Goal: Task Accomplishment & Management: Manage account settings

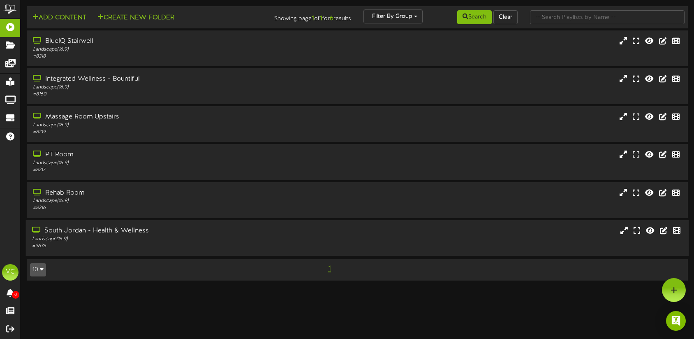
click at [71, 229] on div "South Jordan - Health & Wellness" at bounding box center [164, 230] width 264 height 9
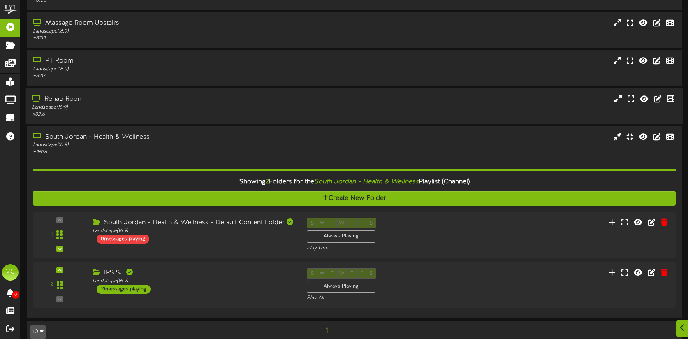
scroll to position [106, 0]
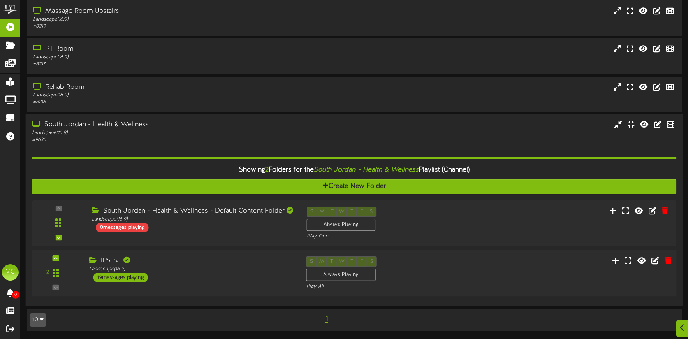
click at [107, 259] on div "IPS SJ" at bounding box center [191, 260] width 204 height 9
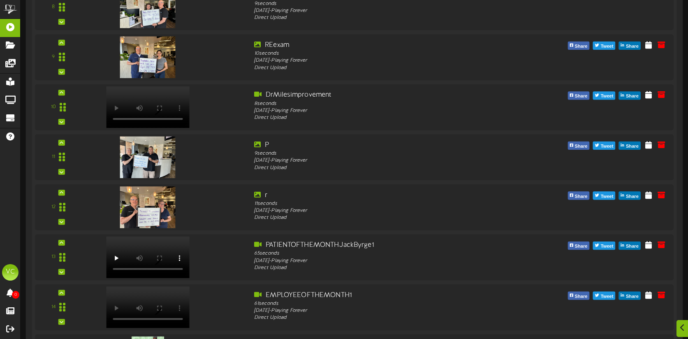
scroll to position [876, 0]
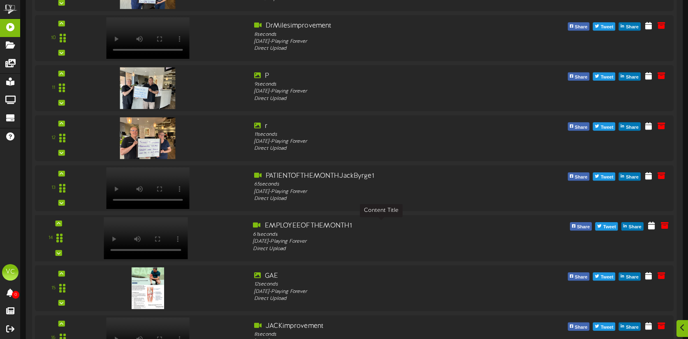
click at [286, 225] on div "EMPLOYEEOFTHEMONTH1" at bounding box center [381, 225] width 256 height 9
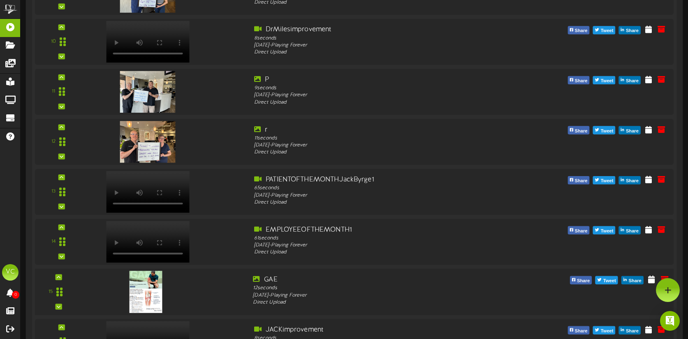
scroll to position [863, 0]
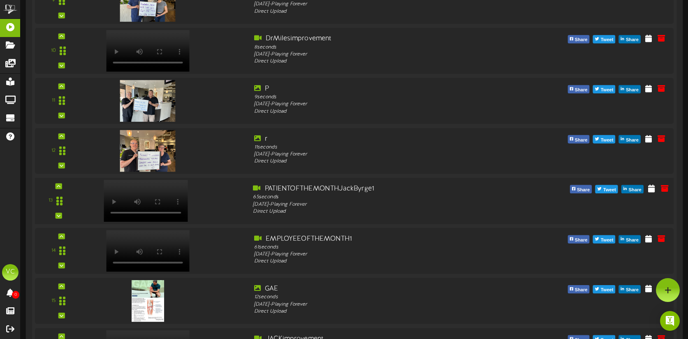
click at [165, 188] on video at bounding box center [146, 201] width 84 height 42
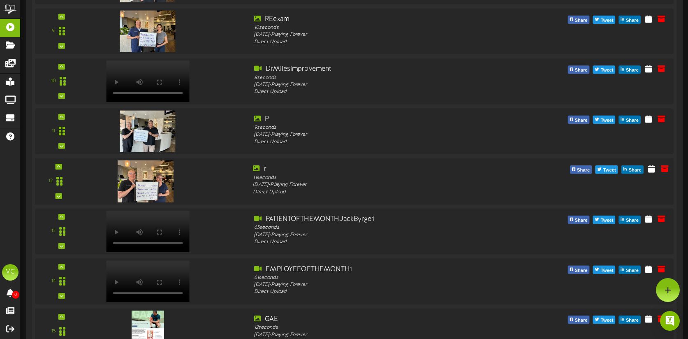
scroll to position [826, 0]
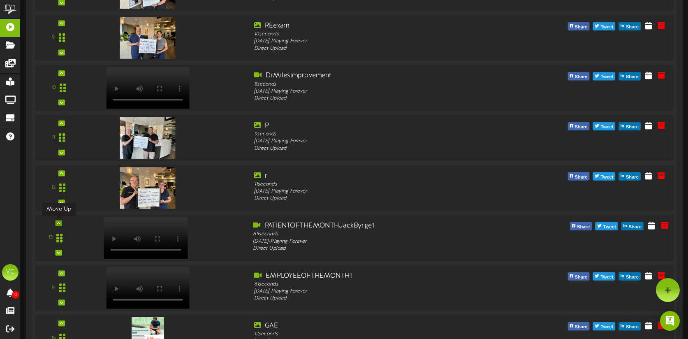
click at [60, 226] on div at bounding box center [58, 223] width 7 height 6
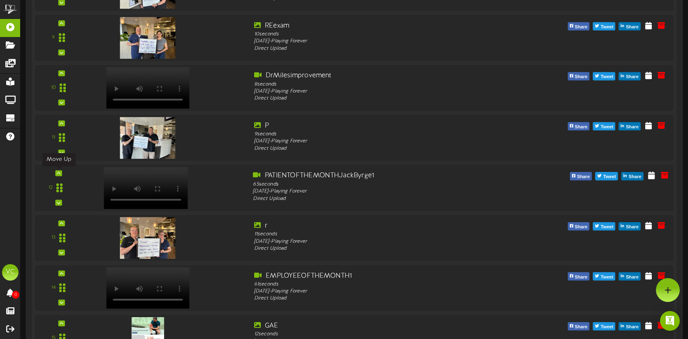
click at [60, 176] on div at bounding box center [58, 173] width 7 height 6
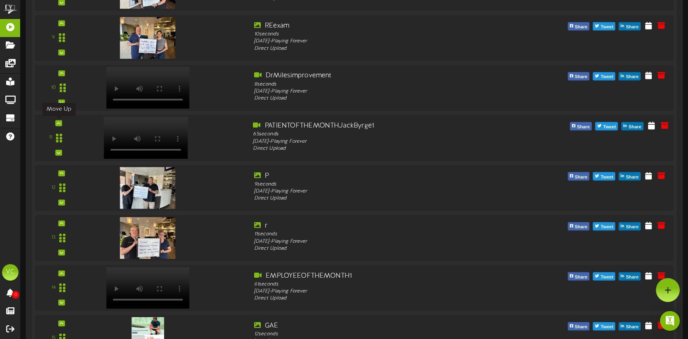
click at [58, 124] on icon at bounding box center [59, 123] width 4 height 4
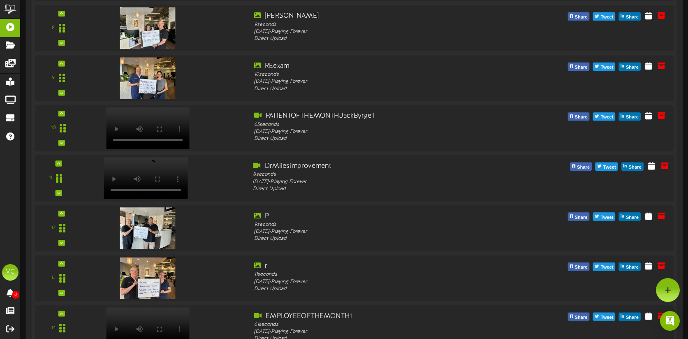
scroll to position [785, 0]
click at [58, 164] on icon at bounding box center [59, 164] width 4 height 4
click at [61, 161] on div at bounding box center [58, 164] width 7 height 6
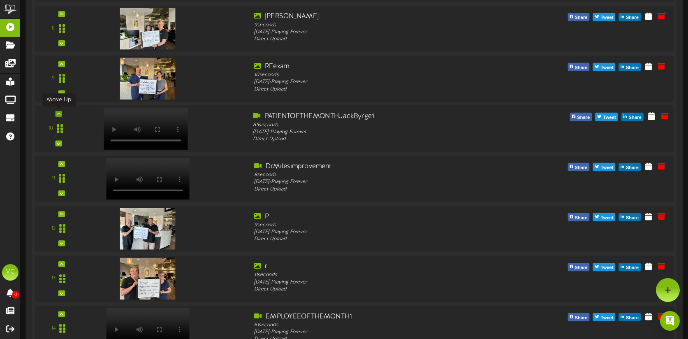
click at [61, 114] on div at bounding box center [58, 114] width 7 height 6
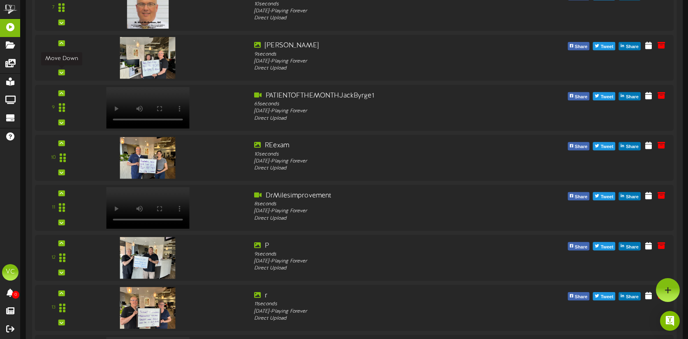
scroll to position [704, 0]
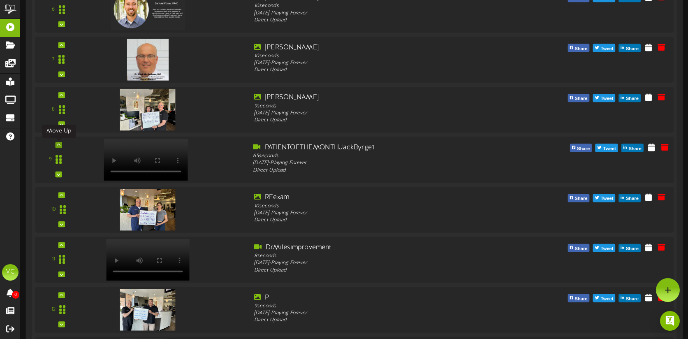
click at [59, 146] on icon at bounding box center [59, 145] width 4 height 4
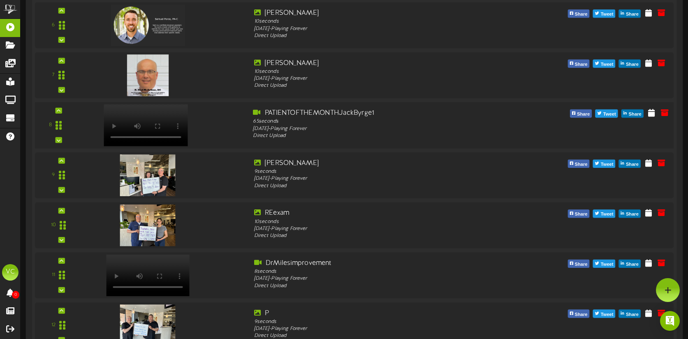
scroll to position [688, 0]
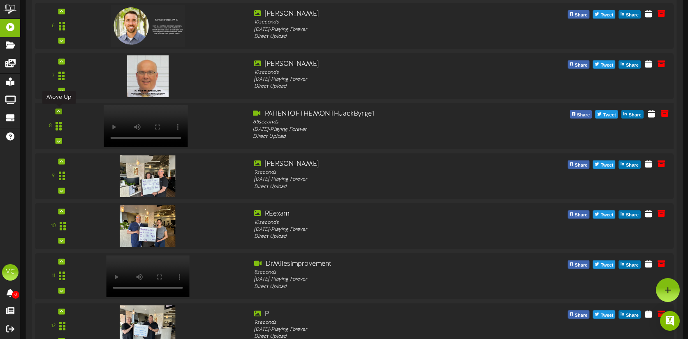
click at [58, 111] on icon at bounding box center [59, 111] width 4 height 4
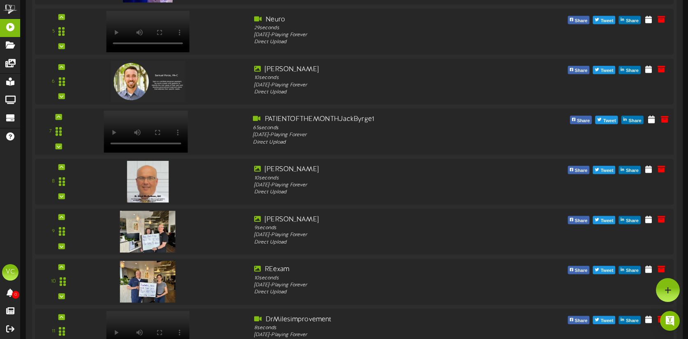
scroll to position [624, 0]
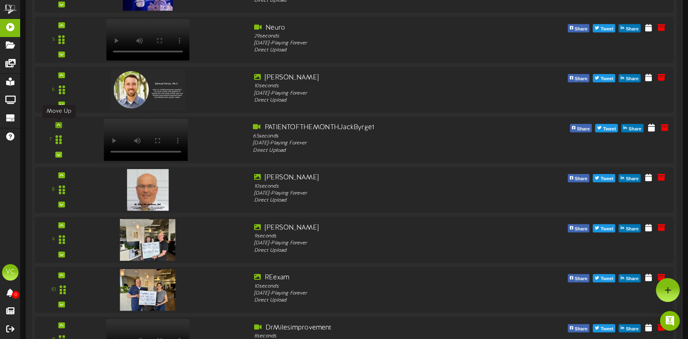
click at [59, 123] on icon at bounding box center [59, 125] width 4 height 4
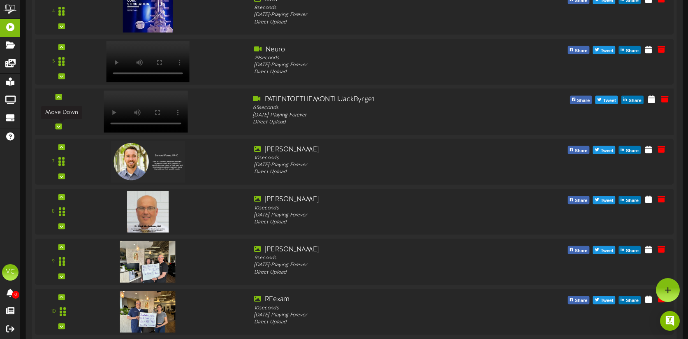
scroll to position [589, 0]
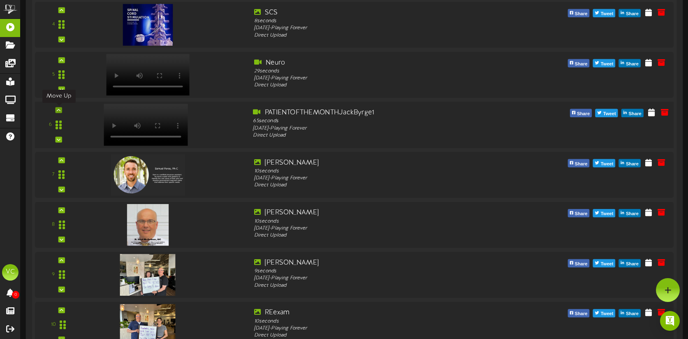
click at [59, 112] on div at bounding box center [58, 110] width 7 height 6
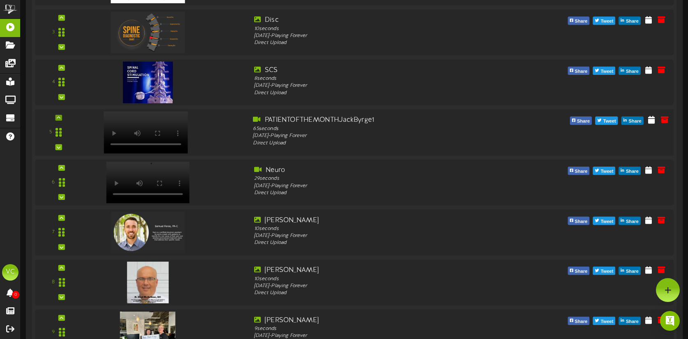
scroll to position [530, 0]
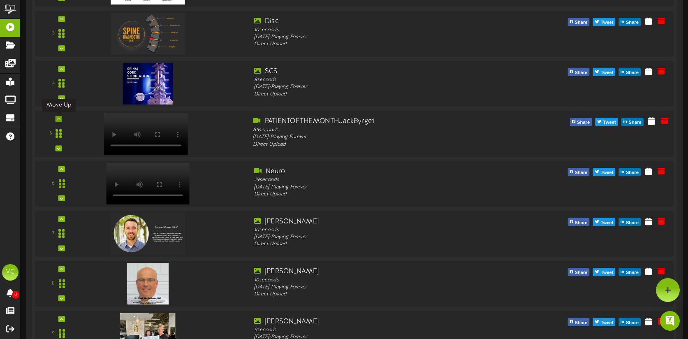
click at [58, 120] on icon at bounding box center [59, 119] width 4 height 4
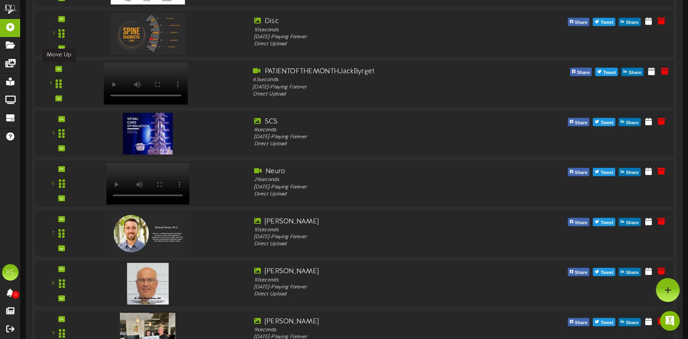
click at [58, 70] on icon at bounding box center [59, 69] width 4 height 4
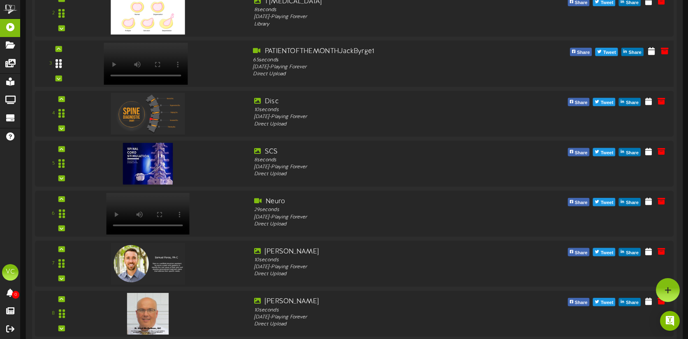
scroll to position [453, 0]
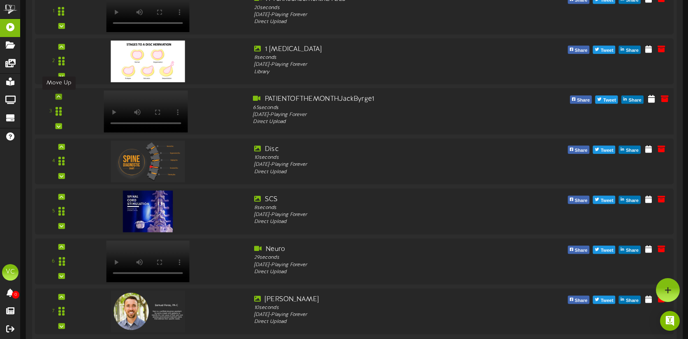
click at [58, 98] on icon at bounding box center [59, 97] width 4 height 4
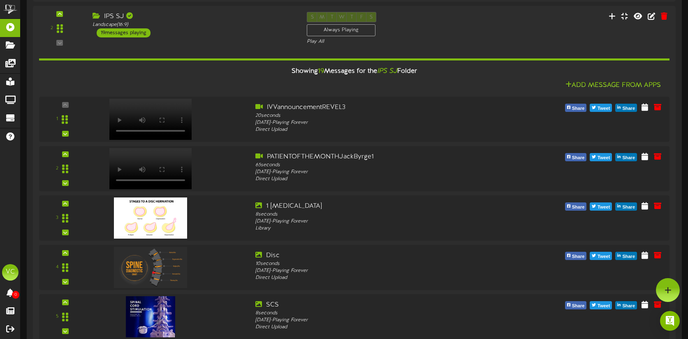
scroll to position [338, 0]
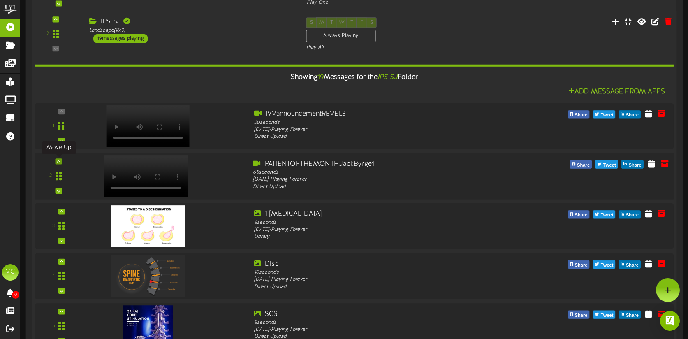
click at [61, 162] on div at bounding box center [58, 161] width 7 height 6
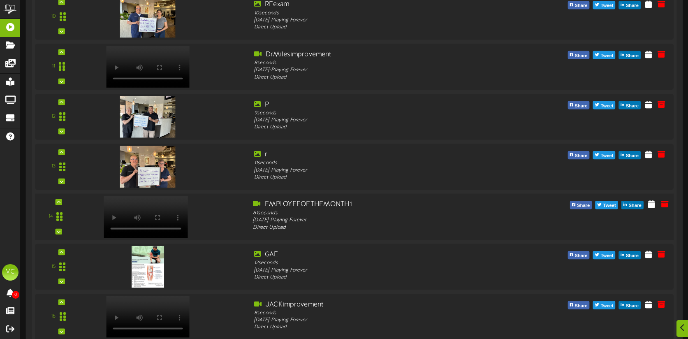
scroll to position [898, 0]
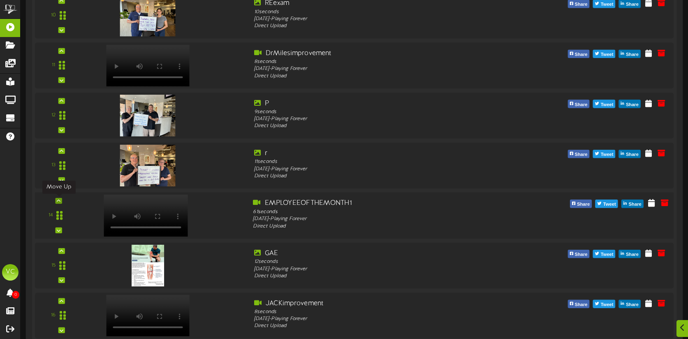
click at [58, 202] on icon at bounding box center [59, 201] width 4 height 4
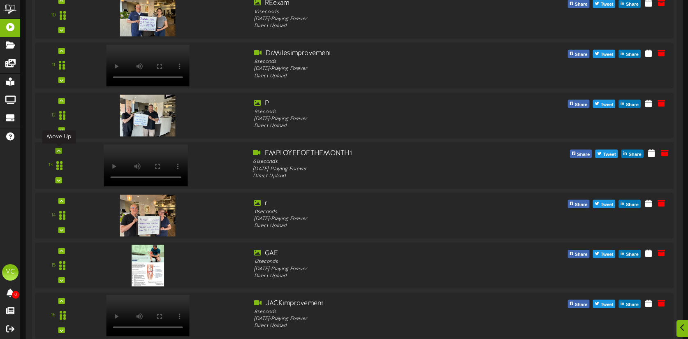
click at [59, 152] on icon at bounding box center [59, 150] width 4 height 4
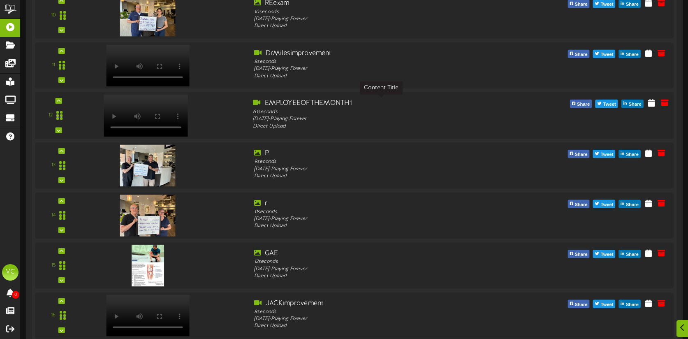
click at [304, 101] on div "EMPLOYEEOFTHEMONTH1" at bounding box center [381, 103] width 256 height 9
click at [650, 105] on icon at bounding box center [651, 102] width 8 height 9
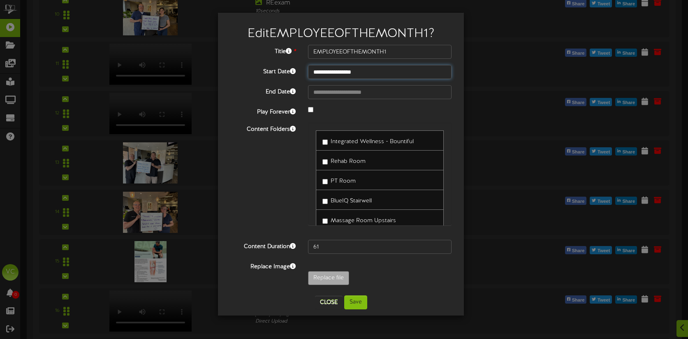
click at [384, 73] on input "**********" at bounding box center [379, 72] width 143 height 14
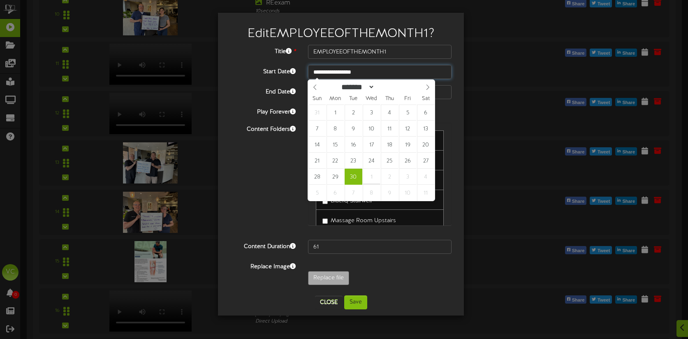
click at [416, 74] on input "**********" at bounding box center [379, 72] width 143 height 14
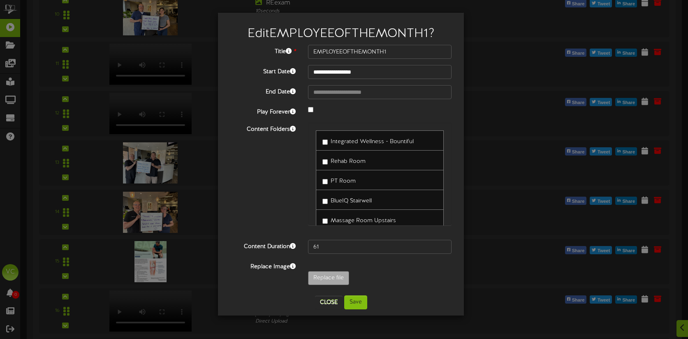
click at [312, 113] on div at bounding box center [380, 110] width 156 height 10
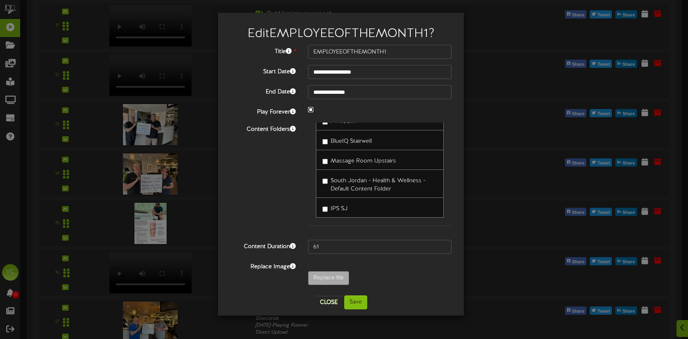
scroll to position [937, 0]
click at [358, 302] on button "Save" at bounding box center [355, 302] width 23 height 14
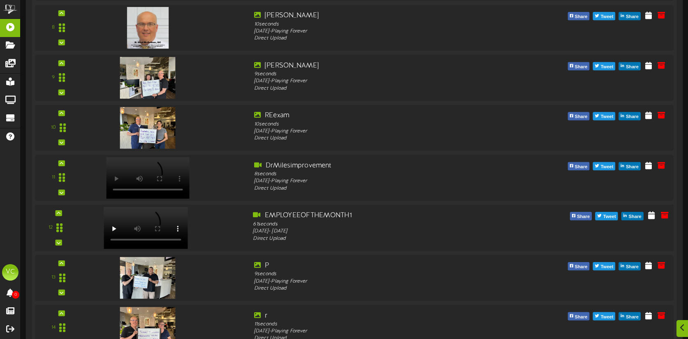
scroll to position [796, 0]
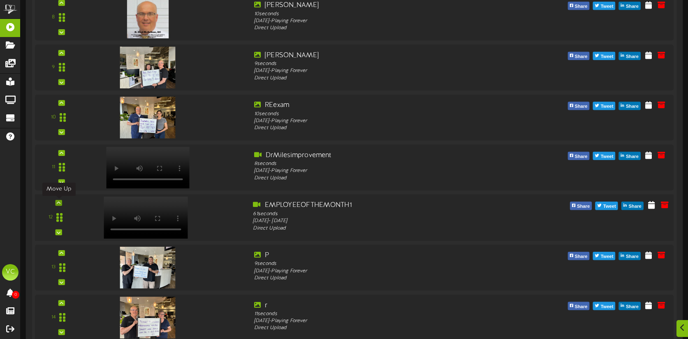
click at [60, 203] on icon at bounding box center [59, 203] width 4 height 4
click at [58, 153] on icon at bounding box center [59, 152] width 4 height 4
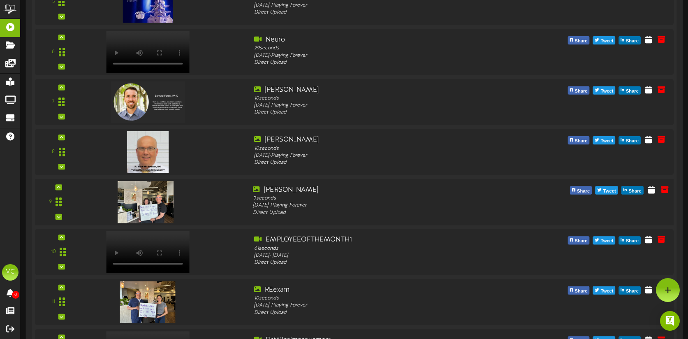
scroll to position [659, 0]
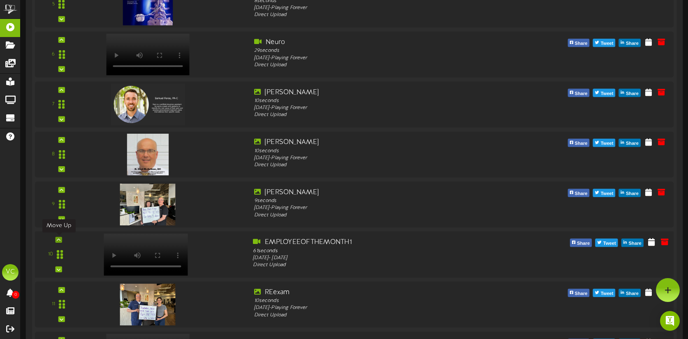
click at [61, 239] on div at bounding box center [58, 239] width 7 height 6
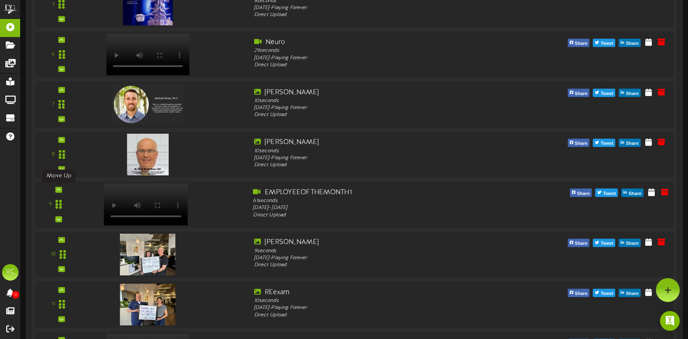
click at [57, 189] on icon at bounding box center [59, 189] width 4 height 4
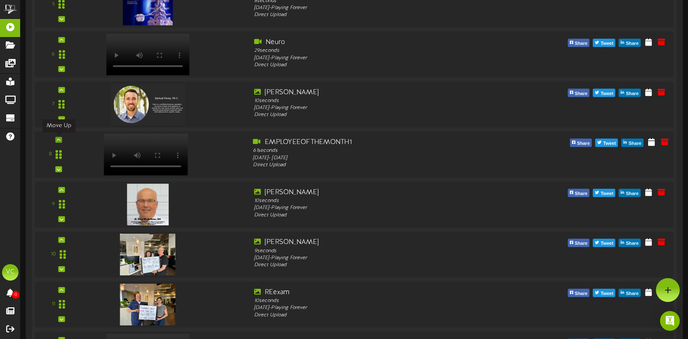
click at [59, 140] on icon at bounding box center [59, 139] width 4 height 4
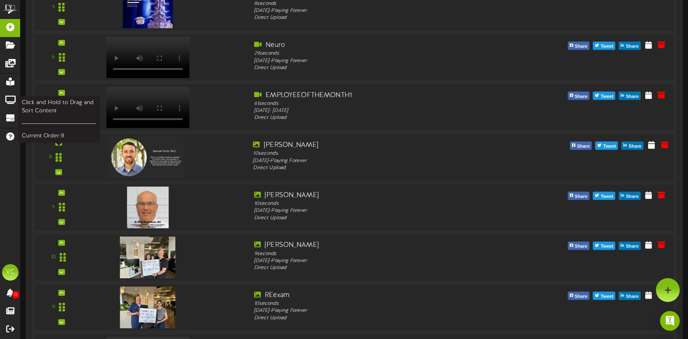
scroll to position [628, 0]
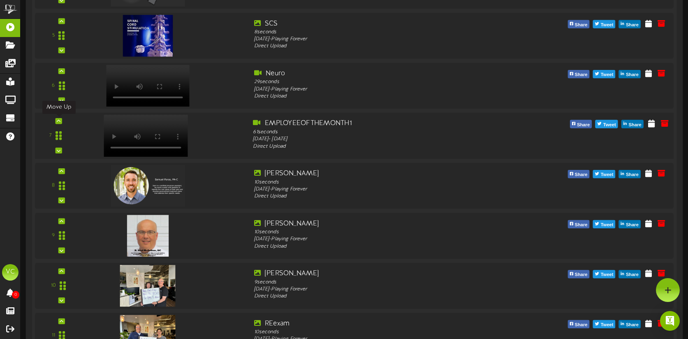
click at [58, 124] on div at bounding box center [58, 121] width 7 height 6
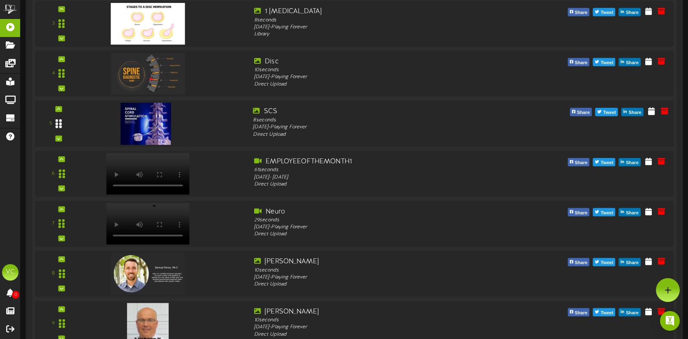
scroll to position [505, 0]
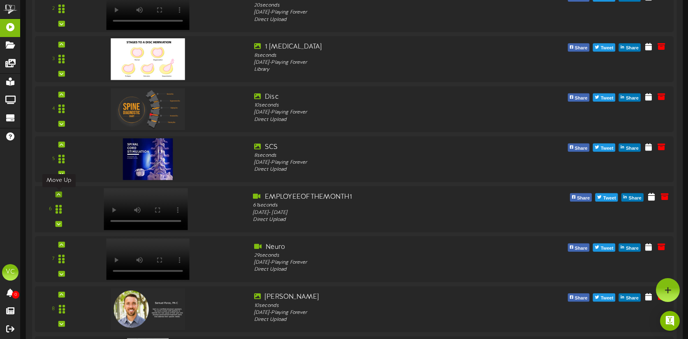
click at [60, 195] on div at bounding box center [58, 194] width 7 height 6
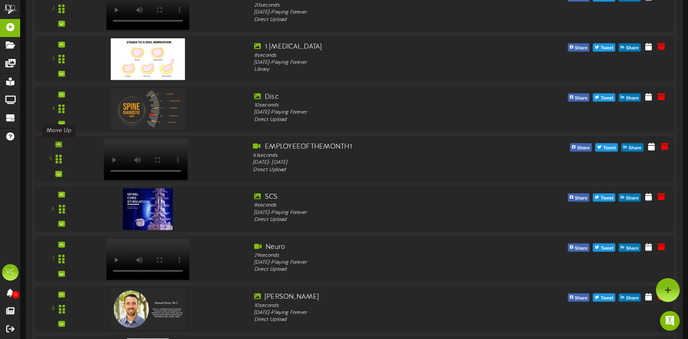
click at [57, 145] on icon at bounding box center [59, 144] width 4 height 4
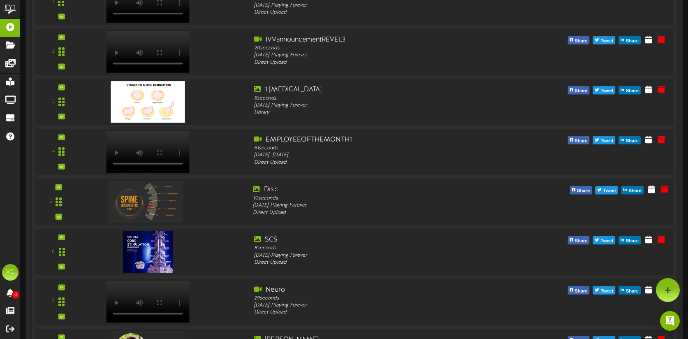
scroll to position [461, 0]
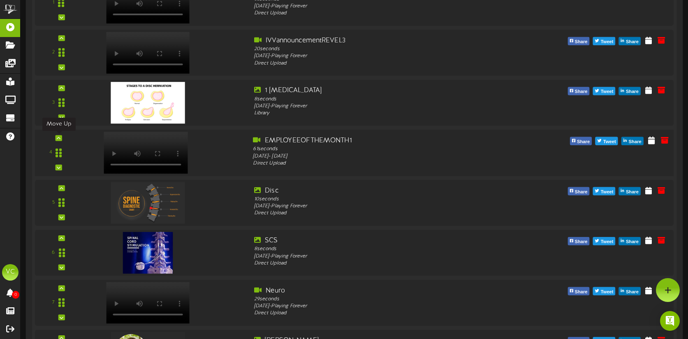
click at [58, 139] on icon at bounding box center [59, 138] width 4 height 4
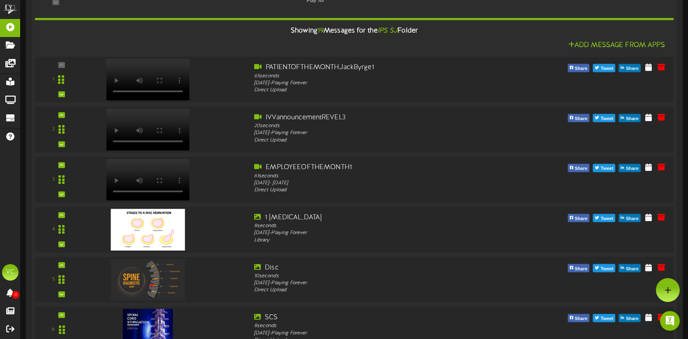
scroll to position [376, 0]
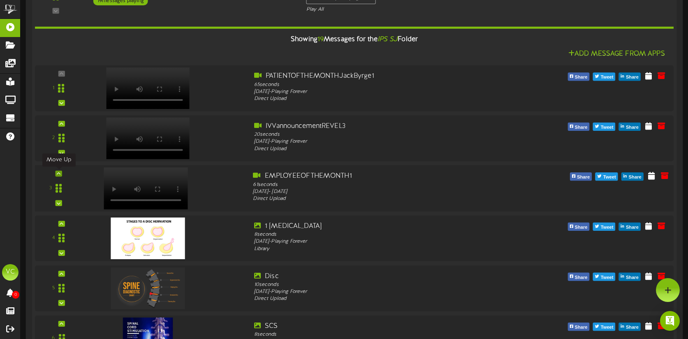
click at [60, 174] on div at bounding box center [58, 174] width 7 height 6
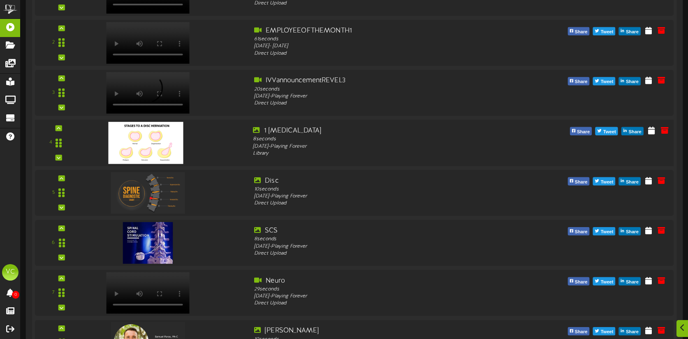
scroll to position [509, 0]
